Goal: Task Accomplishment & Management: Manage account settings

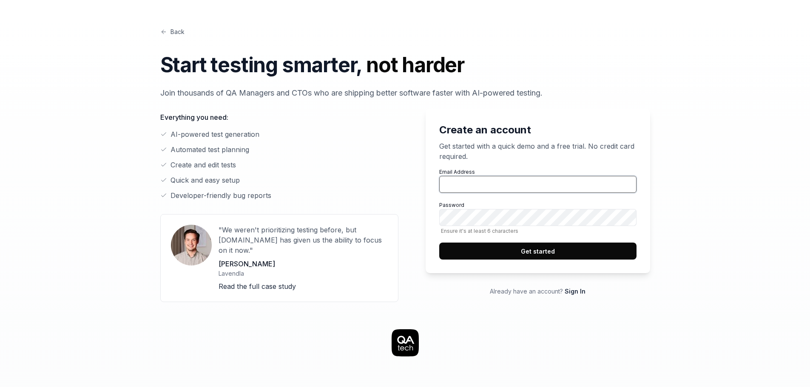
click at [472, 191] on input "Email Address" at bounding box center [537, 184] width 197 height 17
type input "[EMAIL_ADDRESS][DOMAIN_NAME]"
click at [525, 249] on button "Get started" at bounding box center [537, 251] width 197 height 17
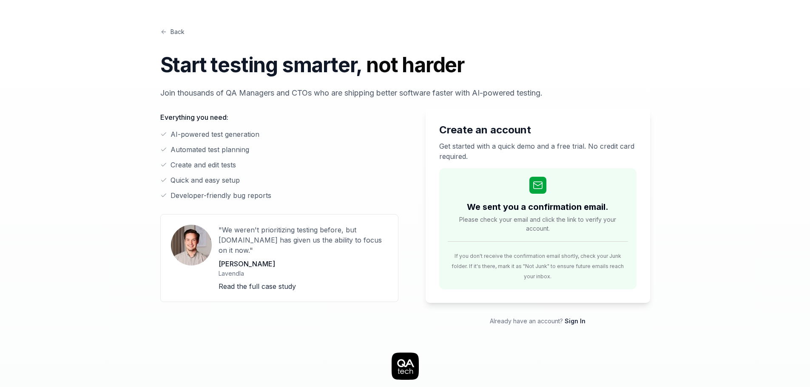
click at [579, 318] on link "Sign In" at bounding box center [574, 321] width 21 height 7
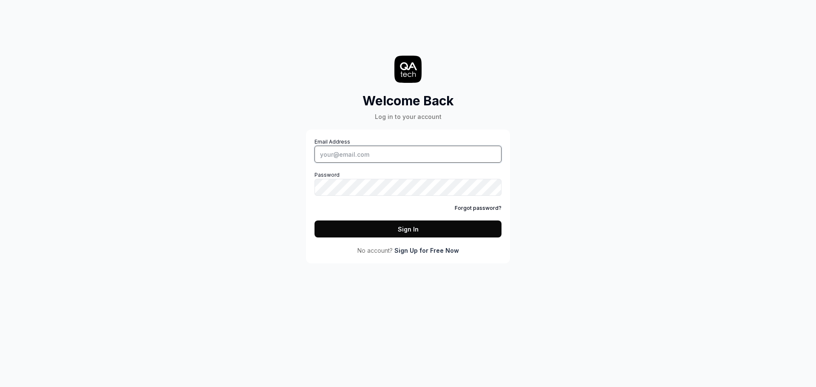
type input "[EMAIL_ADDRESS][DOMAIN_NAME]"
click at [459, 154] on input "[EMAIL_ADDRESS][DOMAIN_NAME]" at bounding box center [408, 154] width 187 height 17
click at [482, 233] on button "Sign In" at bounding box center [408, 229] width 187 height 17
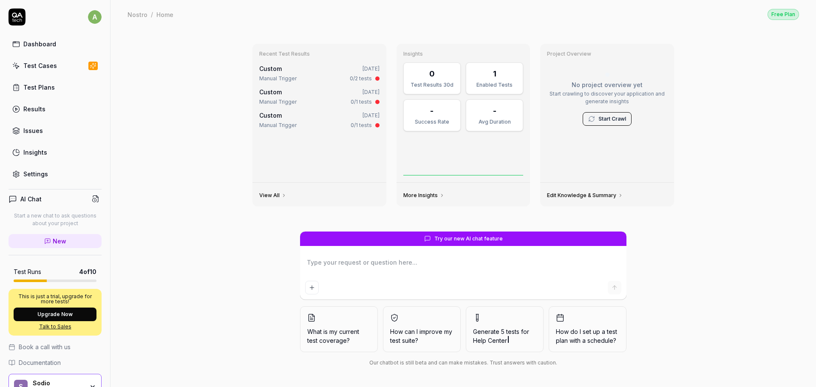
click at [57, 178] on link "Settings" at bounding box center [55, 174] width 93 height 17
type textarea "*"
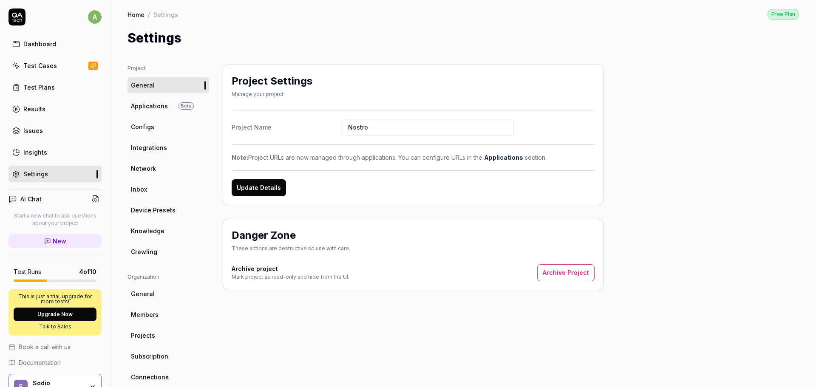
click at [163, 126] on link "Configs" at bounding box center [169, 127] width 82 height 16
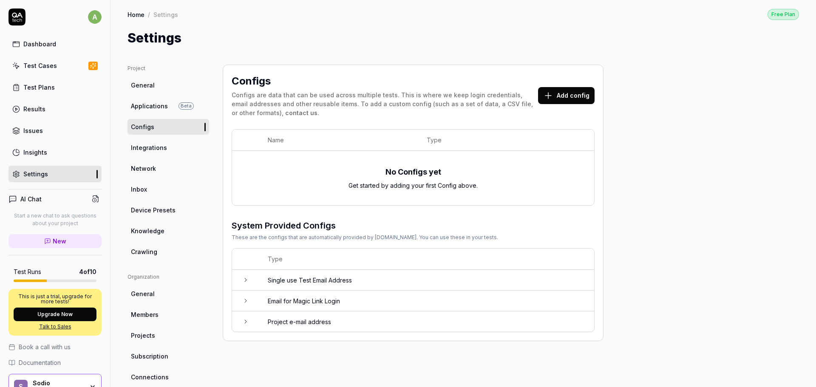
click at [563, 88] on button "Add config" at bounding box center [566, 95] width 57 height 17
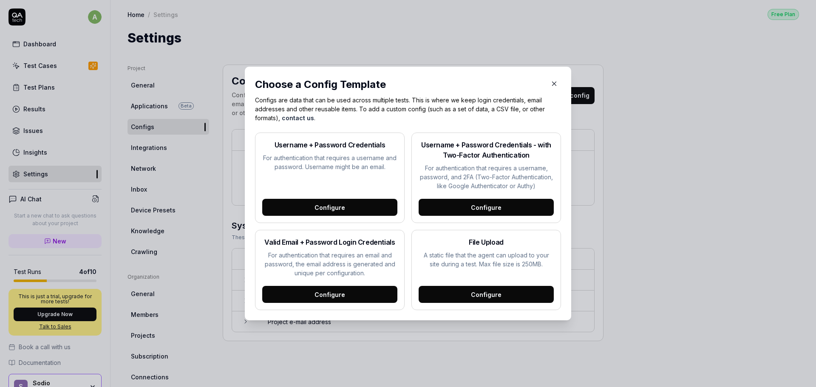
click at [547, 82] on button "button" at bounding box center [554, 84] width 14 height 14
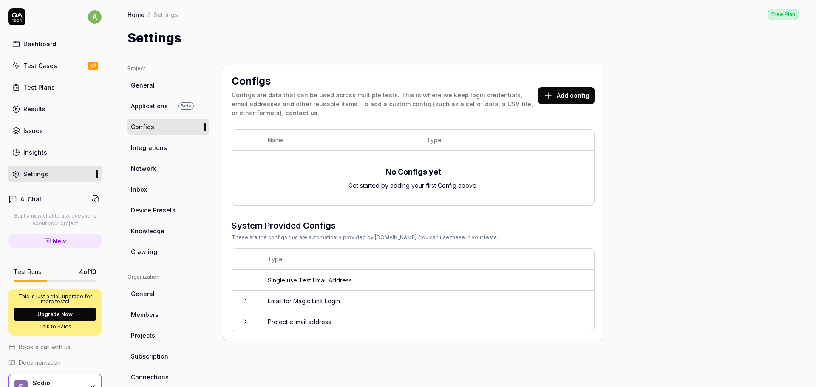
click at [550, 102] on button "Add config" at bounding box center [566, 95] width 57 height 17
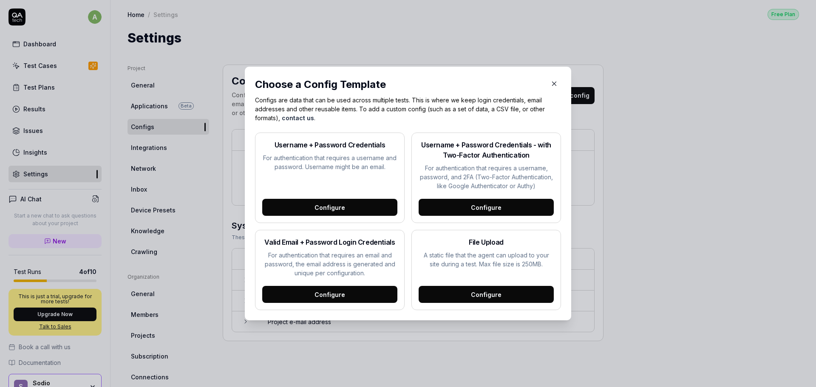
click at [471, 209] on div "Configure" at bounding box center [486, 207] width 135 height 17
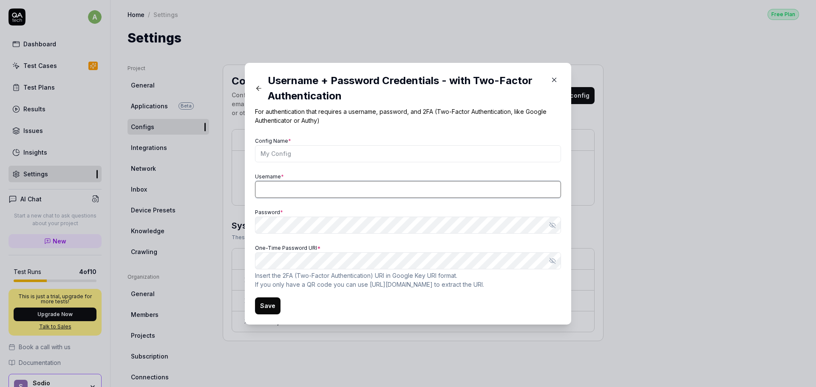
type input "[EMAIL_ADDRESS][DOMAIN_NAME]"
click at [449, 275] on link "Google Key URI format" at bounding box center [424, 275] width 64 height 7
click at [443, 276] on link "Google Key URI format" at bounding box center [424, 275] width 64 height 7
click at [248, 261] on div "Username + Password Credentials - with Two-Factor Authentication For authentica…" at bounding box center [408, 194] width 326 height 262
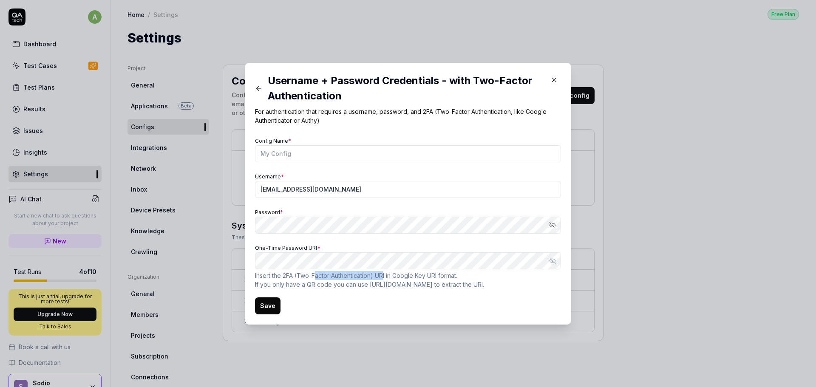
drag, startPoint x: 313, startPoint y: 274, endPoint x: 382, endPoint y: 275, distance: 68.9
click at [382, 275] on p "Insert the 2FA (Two-Factor Authentication) URI in Google Key URI format . If yo…" at bounding box center [408, 280] width 306 height 18
click at [384, 277] on p "Insert the 2FA (Two-Factor Authentication) URI in Google Key URI format . If yo…" at bounding box center [408, 280] width 306 height 18
click at [380, 276] on p "Insert the 2FA (Two-Factor Authentication) URI in Google Key URI format . If yo…" at bounding box center [408, 280] width 306 height 18
click at [382, 276] on p "Insert the 2FA (Two-Factor Authentication) URI in Google Key URI format . If yo…" at bounding box center [408, 280] width 306 height 18
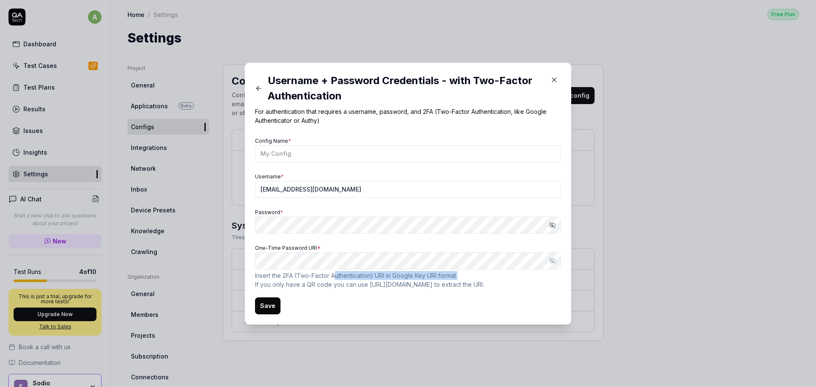
drag, startPoint x: 478, startPoint y: 275, endPoint x: 369, endPoint y: 278, distance: 109.3
click at [332, 273] on p "Insert the 2FA (Two-Factor Authentication) URI in Google Key URI format . If yo…" at bounding box center [408, 280] width 306 height 18
drag, startPoint x: 472, startPoint y: 285, endPoint x: 246, endPoint y: 275, distance: 226.3
click at [246, 275] on div "Username + Password Credentials - with Two-Factor Authentication For authentica…" at bounding box center [408, 194] width 326 height 262
copy p "Insert the 2FA (Two-Factor Authentication) URI in Google Key URI format . If yo…"
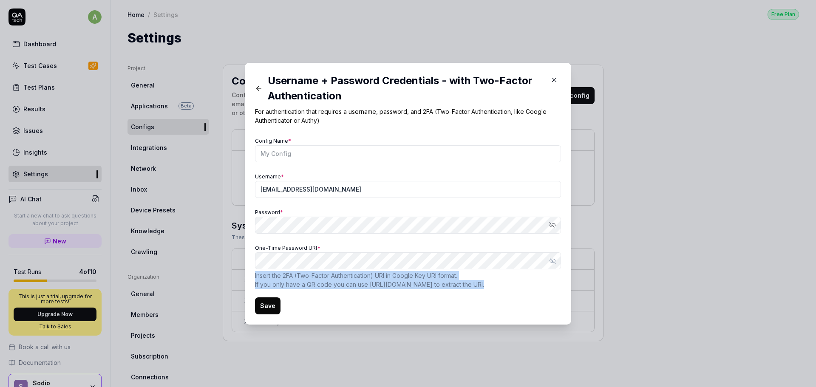
click at [471, 283] on p "Insert the 2FA (Two-Factor Authentication) URI in Google Key URI format . If yo…" at bounding box center [408, 280] width 306 height 18
drag, startPoint x: 474, startPoint y: 285, endPoint x: 250, endPoint y: 278, distance: 225.0
click at [250, 278] on div "Username + Password Credentials - with Two-Factor Authentication For authentica…" at bounding box center [408, 194] width 326 height 262
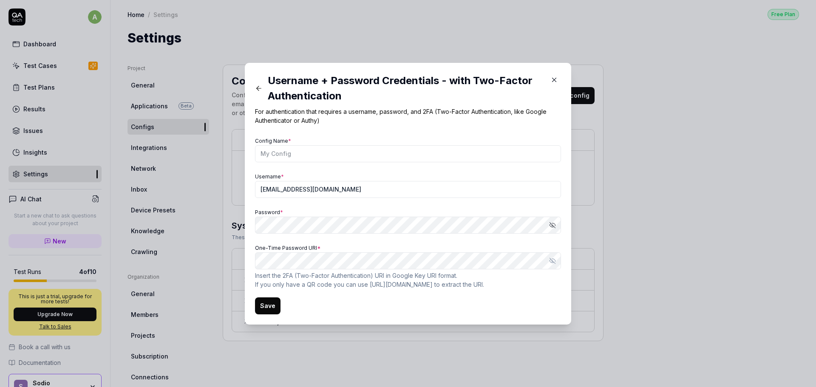
click at [261, 287] on p "Insert the 2FA (Two-Factor Authentication) URI in Google Key URI format . If yo…" at bounding box center [408, 280] width 306 height 18
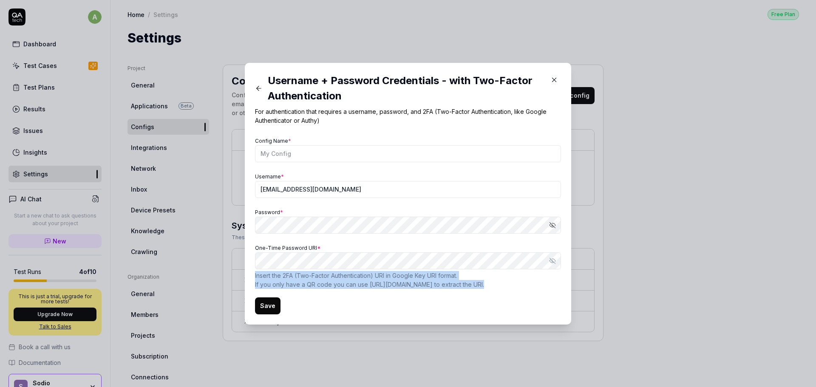
drag, startPoint x: 251, startPoint y: 276, endPoint x: 472, endPoint y: 286, distance: 221.2
click at [472, 286] on div "Username + Password Credentials - with Two-Factor Authentication For authentica…" at bounding box center [408, 194] width 326 height 262
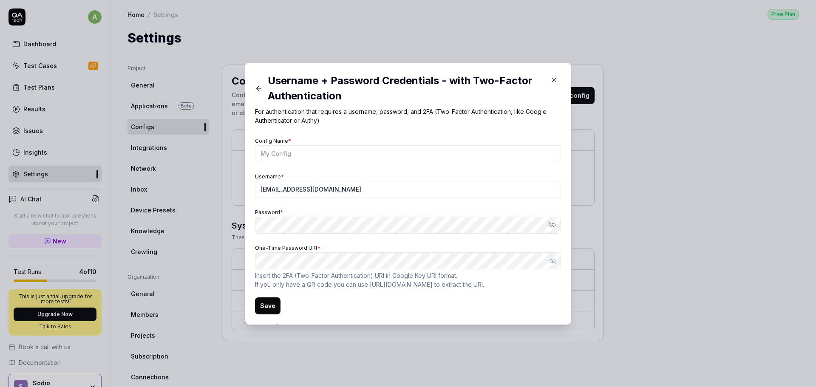
click at [499, 297] on form "Config Name * Username * [EMAIL_ADDRESS][DOMAIN_NAME] Password * Show password …" at bounding box center [408, 224] width 306 height 179
click at [408, 278] on link "Google Key URI format" at bounding box center [424, 275] width 64 height 7
click at [553, 264] on button "Show password" at bounding box center [552, 260] width 17 height 17
click at [483, 308] on div "Save" at bounding box center [408, 306] width 306 height 17
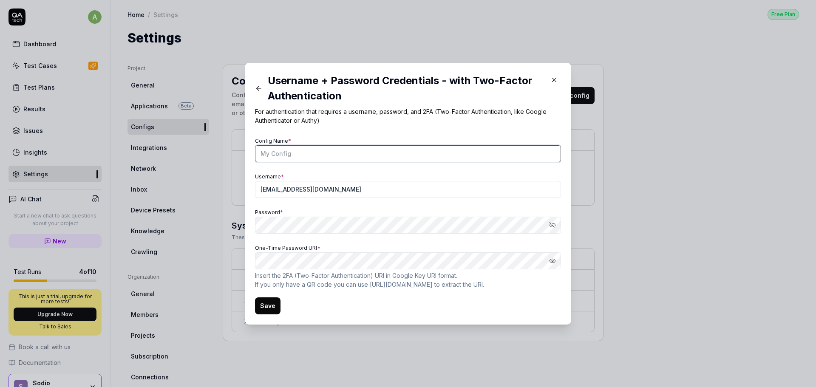
click at [322, 161] on input "Config Name *" at bounding box center [408, 153] width 306 height 17
type input "AWS"
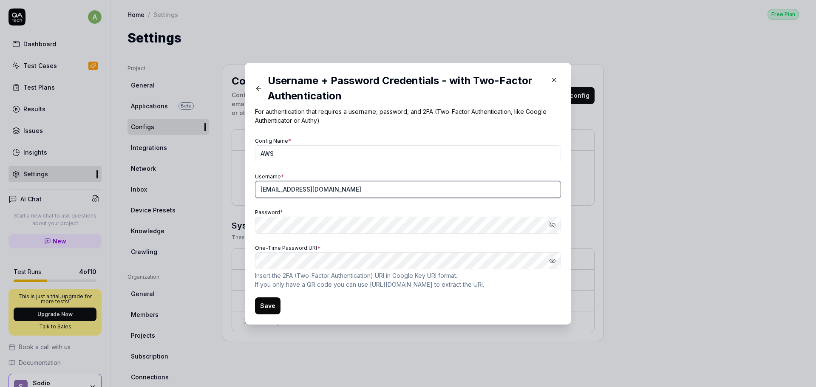
click at [327, 194] on input "[EMAIL_ADDRESS][DOMAIN_NAME]" at bounding box center [408, 189] width 306 height 17
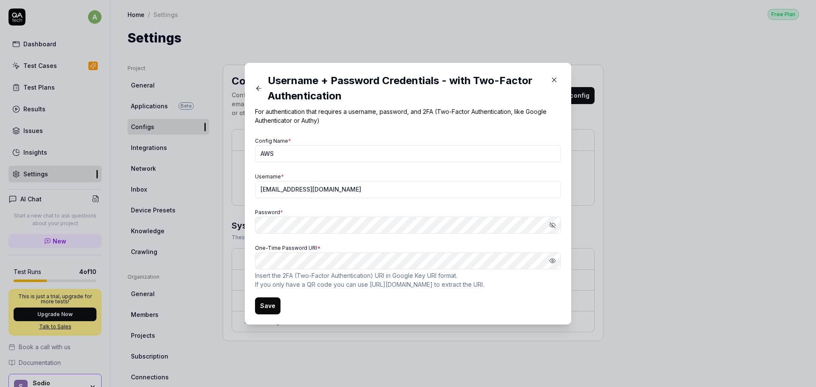
click at [549, 227] on icon "button" at bounding box center [552, 225] width 7 height 7
click at [273, 310] on button "Save" at bounding box center [268, 306] width 26 height 17
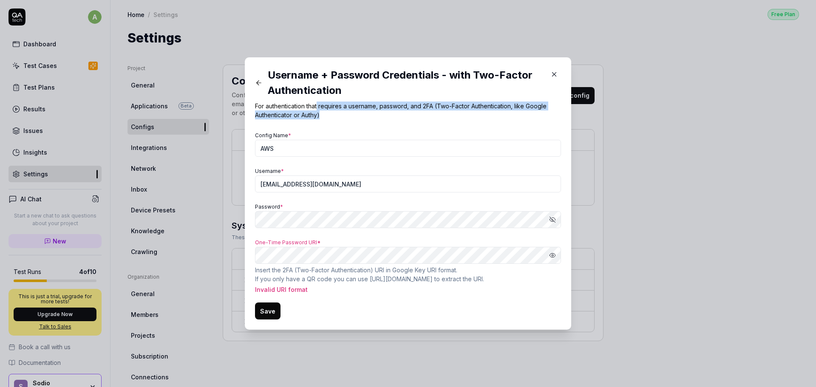
drag, startPoint x: 315, startPoint y: 105, endPoint x: 486, endPoint y: 117, distance: 170.9
click at [486, 117] on p "For authentication that requires a username, password, and 2FA (Two-Factor Auth…" at bounding box center [408, 111] width 306 height 18
click at [362, 121] on div "Username + Password Credentials - with Two-Factor Authentication For authentica…" at bounding box center [408, 194] width 306 height 252
click at [342, 121] on div "Username + Password Credentials - with Two-Factor Authentication For authentica…" at bounding box center [408, 194] width 306 height 252
drag, startPoint x: 323, startPoint y: 119, endPoint x: 248, endPoint y: 105, distance: 76.5
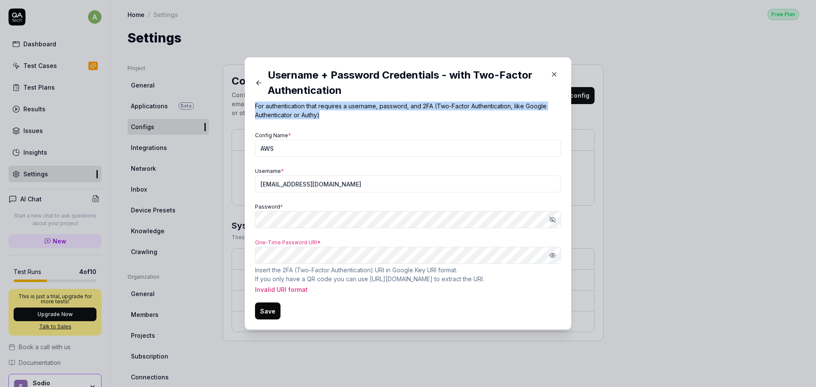
click at [248, 105] on div "Username + Password Credentials - with Two-Factor Authentication For authentica…" at bounding box center [408, 193] width 326 height 272
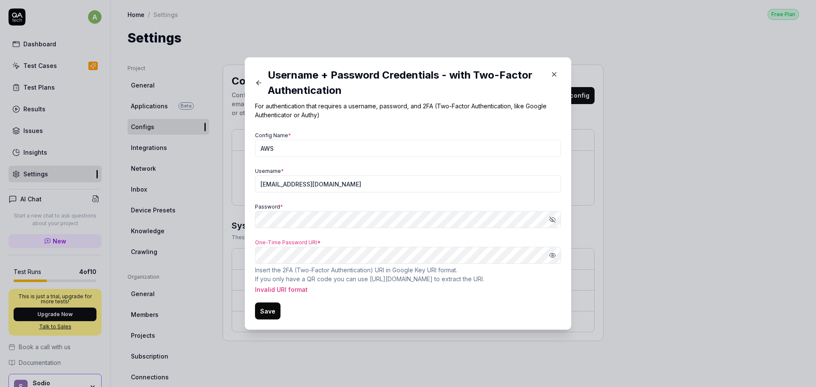
click at [523, 287] on p "Invalid URI format" at bounding box center [408, 289] width 306 height 9
drag, startPoint x: 316, startPoint y: 243, endPoint x: 248, endPoint y: 244, distance: 67.6
click at [248, 244] on div "Username + Password Credentials - with Two-Factor Authentication For authentica…" at bounding box center [408, 193] width 326 height 272
click at [412, 300] on form "Config Name * AWS Username * [EMAIL_ADDRESS][DOMAIN_NAME] Password * Show passw…" at bounding box center [408, 225] width 306 height 190
click at [301, 287] on p "Invalid URI format" at bounding box center [408, 289] width 306 height 9
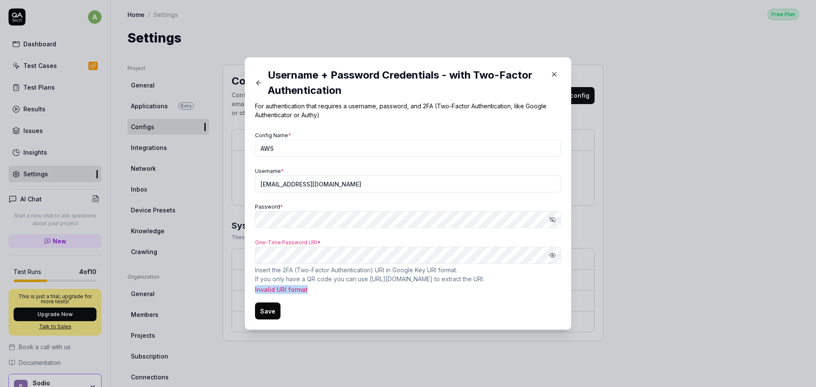
drag, startPoint x: 310, startPoint y: 289, endPoint x: 249, endPoint y: 293, distance: 60.9
click at [249, 293] on div "Username + Password Credentials - with Two-Factor Authentication For authentica…" at bounding box center [408, 193] width 326 height 272
click at [311, 286] on p "Invalid URI format" at bounding box center [408, 289] width 306 height 9
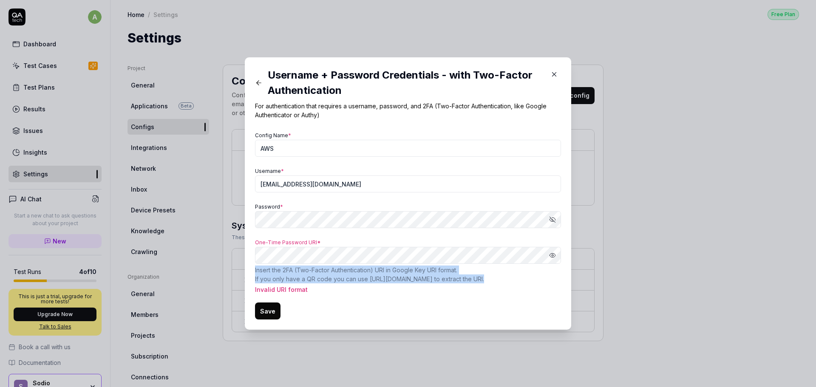
drag, startPoint x: 496, startPoint y: 278, endPoint x: 249, endPoint y: 268, distance: 247.2
click at [249, 268] on div "Username + Password Credentials - with Two-Factor Authentication For authentica…" at bounding box center [408, 193] width 326 height 272
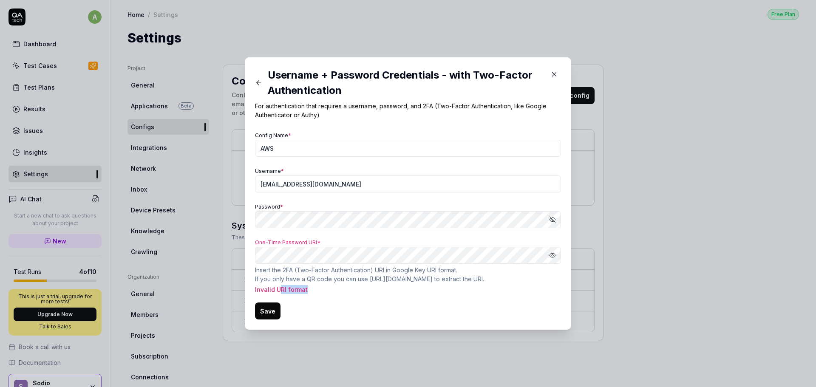
drag, startPoint x: 275, startPoint y: 291, endPoint x: 305, endPoint y: 288, distance: 29.9
click at [305, 288] on p "Invalid URI format" at bounding box center [408, 289] width 306 height 9
click at [266, 309] on button "Save" at bounding box center [268, 311] width 26 height 17
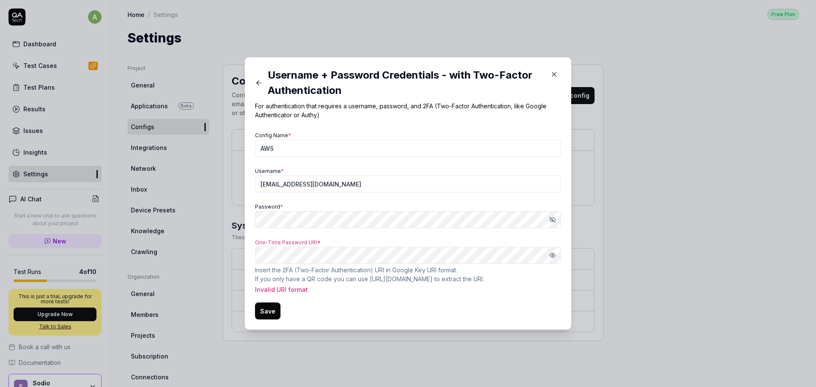
click at [266, 309] on button "Save" at bounding box center [268, 311] width 26 height 17
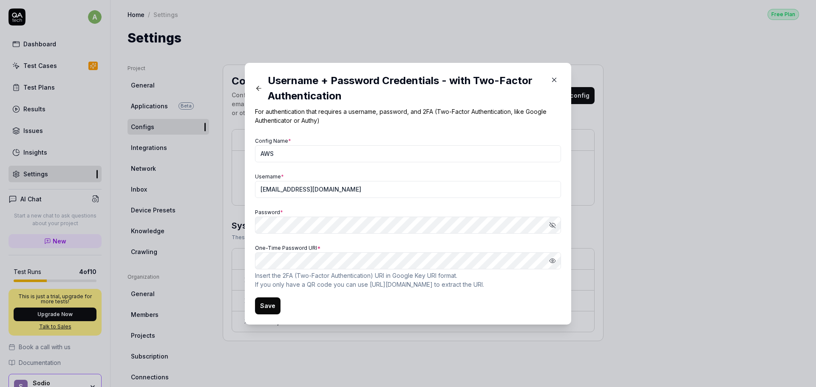
click at [271, 306] on button "Save" at bounding box center [268, 306] width 26 height 17
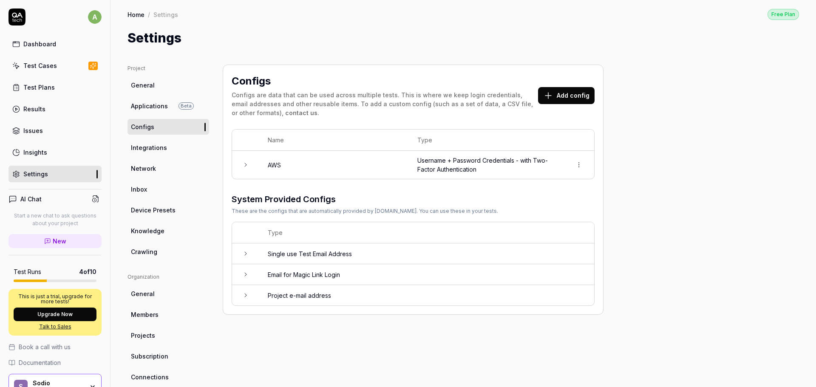
click at [343, 157] on td "AWS" at bounding box center [334, 165] width 150 height 28
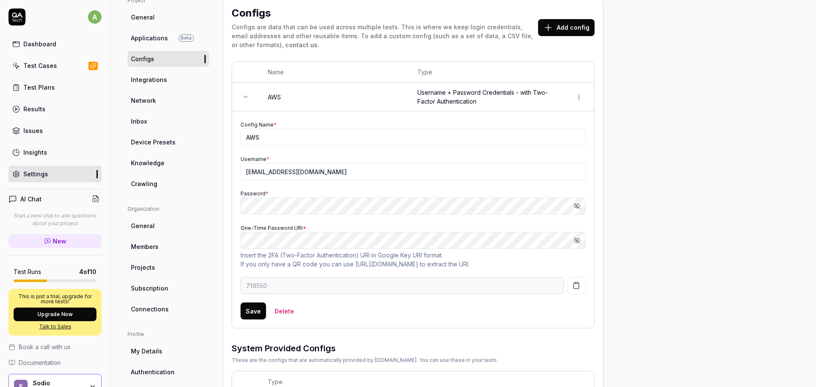
scroll to position [71, 0]
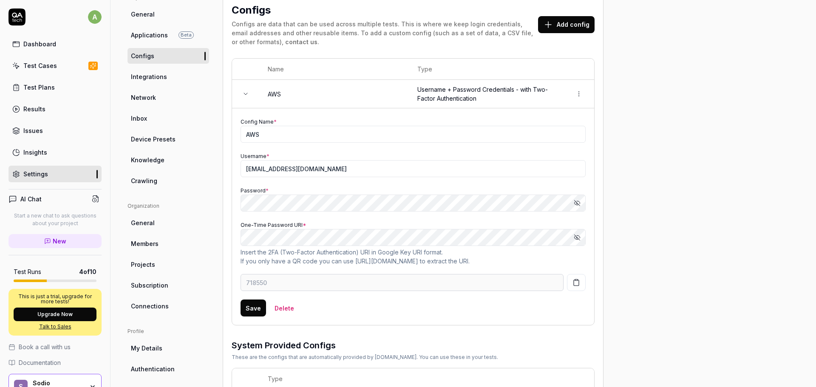
click at [241, 95] on td at bounding box center [245, 94] width 27 height 28
